Goal: Task Accomplishment & Management: Manage account settings

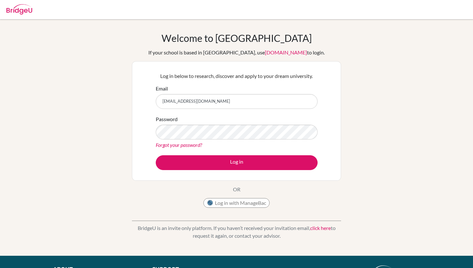
type input "angelina.francisco2010@gmail.com"
drag, startPoint x: 235, startPoint y: 104, endPoint x: 164, endPoint y: 93, distance: 71.4
click at [164, 93] on div "Email angelina.francisco2010@gmail.com" at bounding box center [237, 97] width 162 height 24
type input "mafrancisco@mischool.edu.ph"
click at [156, 155] on button "Log in" at bounding box center [237, 162] width 162 height 15
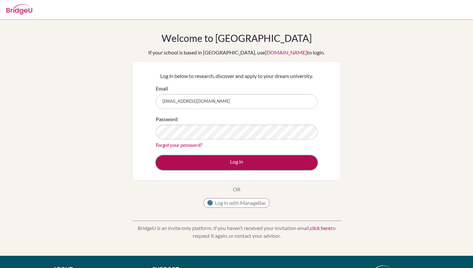
click at [231, 158] on button "Log in" at bounding box center [237, 162] width 162 height 15
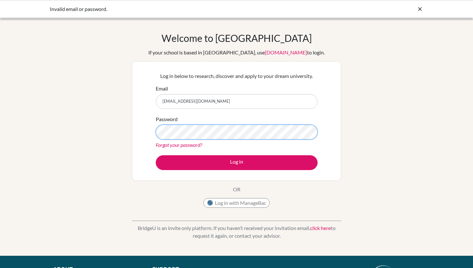
click at [156, 155] on button "Log in" at bounding box center [237, 162] width 162 height 15
click at [196, 146] on link "Forgot your password?" at bounding box center [179, 145] width 46 height 6
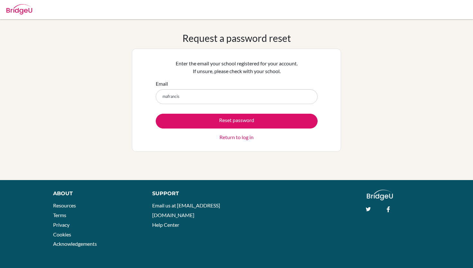
type input "[EMAIL_ADDRESS][DOMAIN_NAME]"
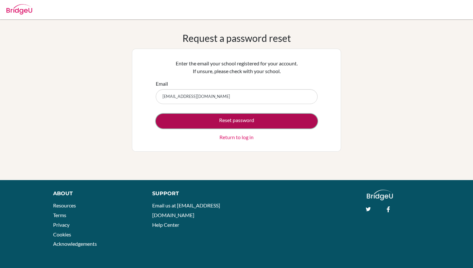
click at [234, 125] on button "Reset password" at bounding box center [237, 121] width 162 height 15
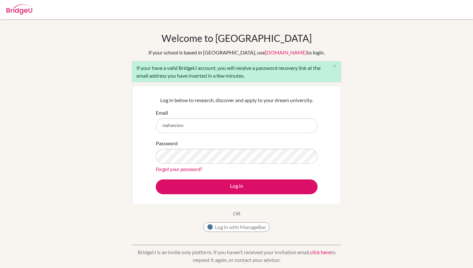
type input "[EMAIL_ADDRESS][DOMAIN_NAME]"
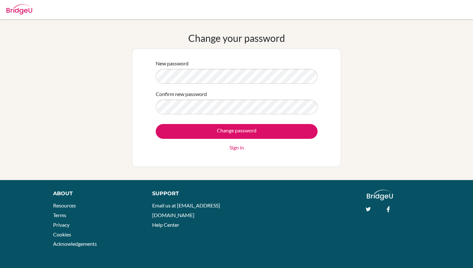
click at [156, 124] on input "Change password" at bounding box center [237, 131] width 162 height 15
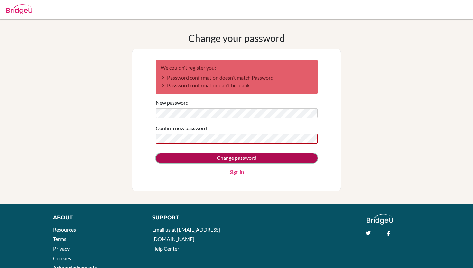
click at [209, 157] on input "Change password" at bounding box center [237, 158] width 162 height 10
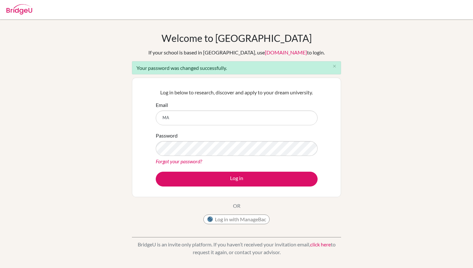
type input "[EMAIL_ADDRESS][DOMAIN_NAME]"
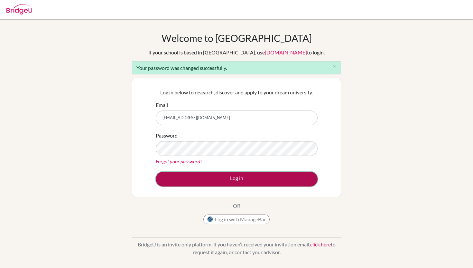
click at [218, 178] on button "Log in" at bounding box center [237, 179] width 162 height 15
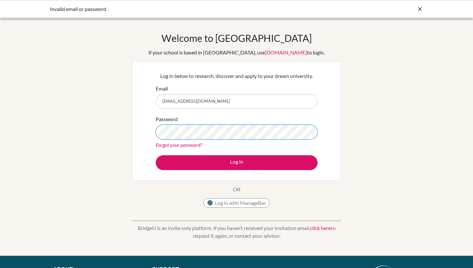
click at [156, 155] on button "Log in" at bounding box center [237, 162] width 162 height 15
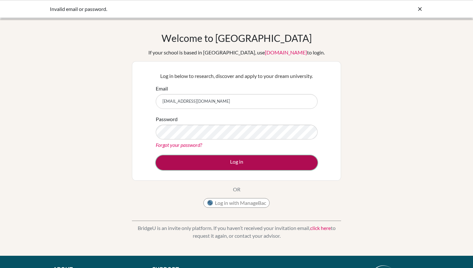
click at [230, 165] on button "Log in" at bounding box center [237, 162] width 162 height 15
